Goal: Information Seeking & Learning: Check status

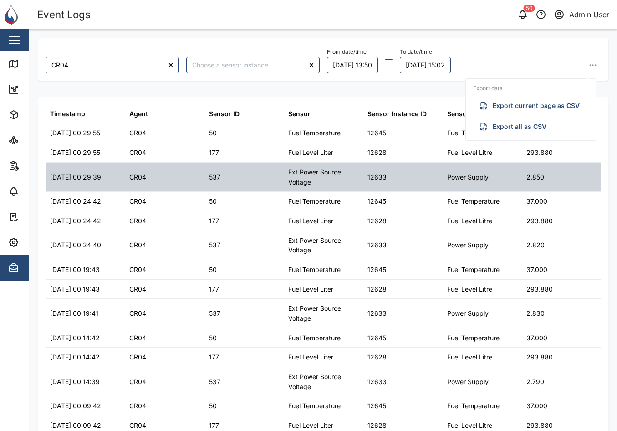
click at [578, 179] on div "2.850" at bounding box center [561, 177] width 79 height 29
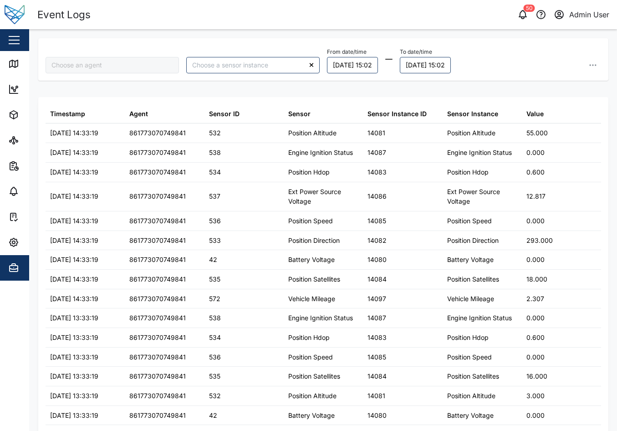
type input "861773070749841"
click at [249, 40] on div "861773070749841 From date/time [DATE] 15:02 To date/time [DATE] 15:02" at bounding box center [323, 59] width 570 height 42
type input "861773070749841"
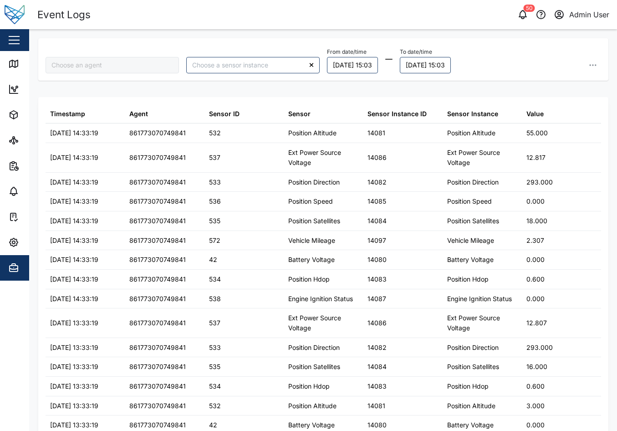
type input "861773070749841"
click at [235, 107] on div "Sensor ID" at bounding box center [244, 113] width 79 height 19
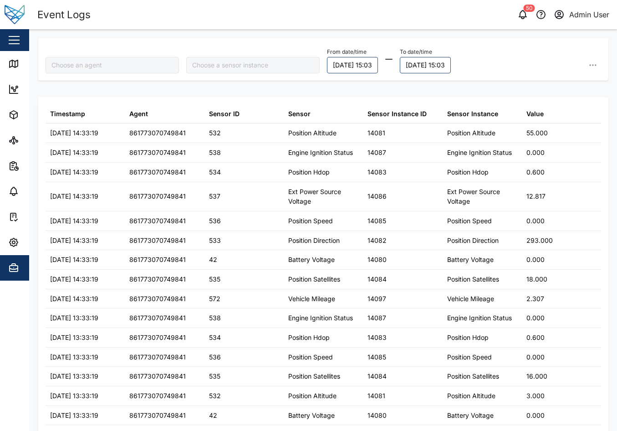
type input "861773070749841"
click at [227, 29] on header "Event Logs 50 Admin User" at bounding box center [308, 14] width 617 height 29
type input "861773070749841"
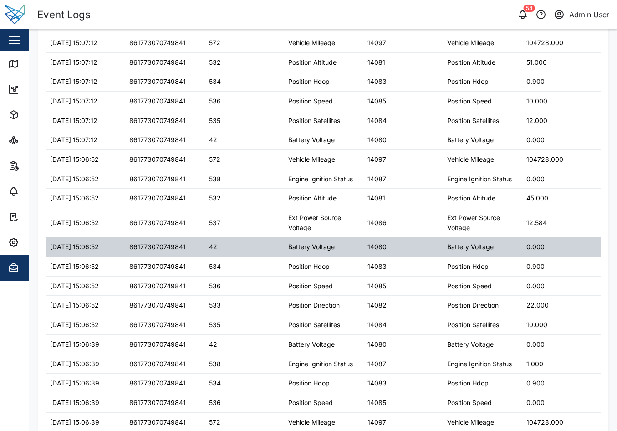
scroll to position [742, 0]
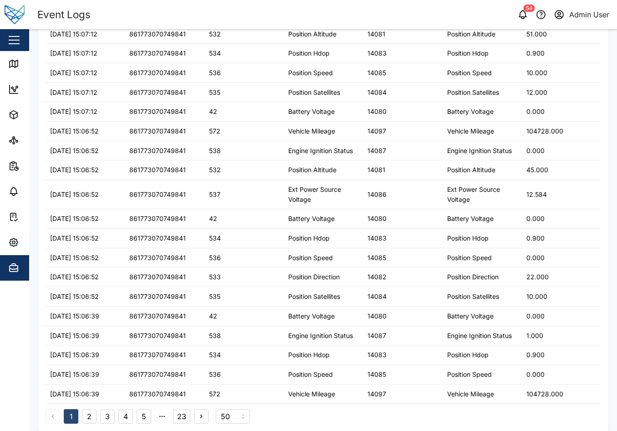
click at [93, 416] on button "2" at bounding box center [89, 416] width 15 height 15
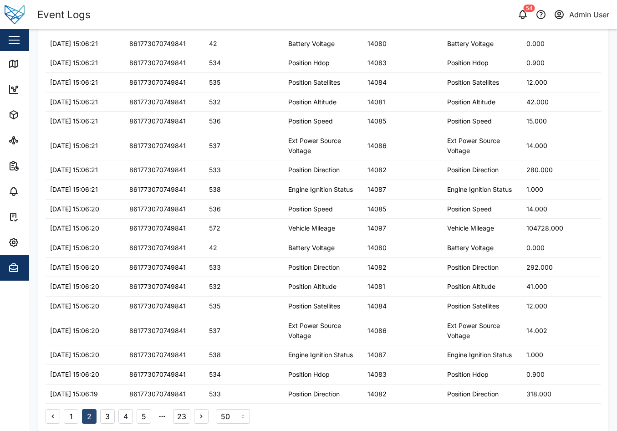
click at [143, 416] on button "5" at bounding box center [144, 416] width 15 height 15
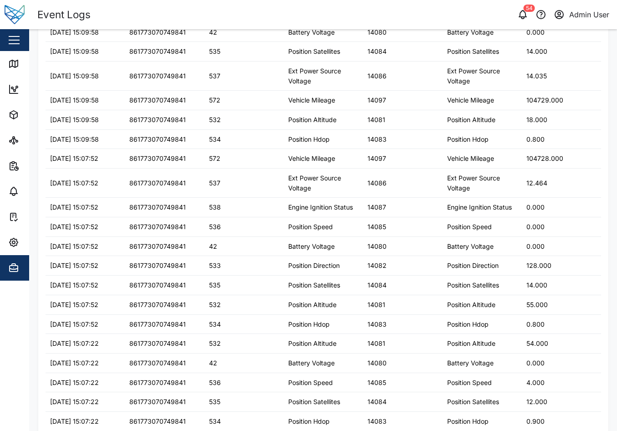
scroll to position [0, 0]
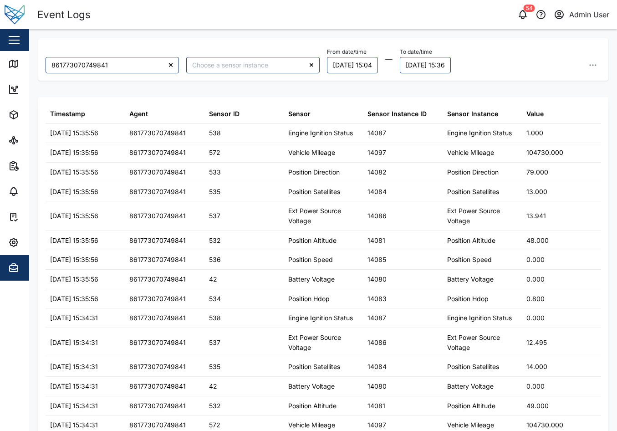
click at [448, 7] on div "Event Logs 54 Admin User" at bounding box center [327, 15] width 580 height 16
